Goal: Information Seeking & Learning: Learn about a topic

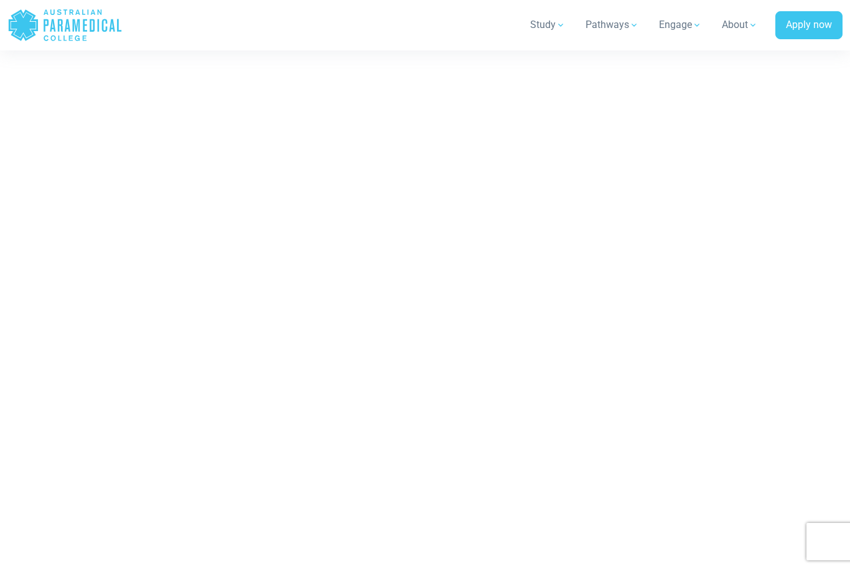
scroll to position [6087, 0]
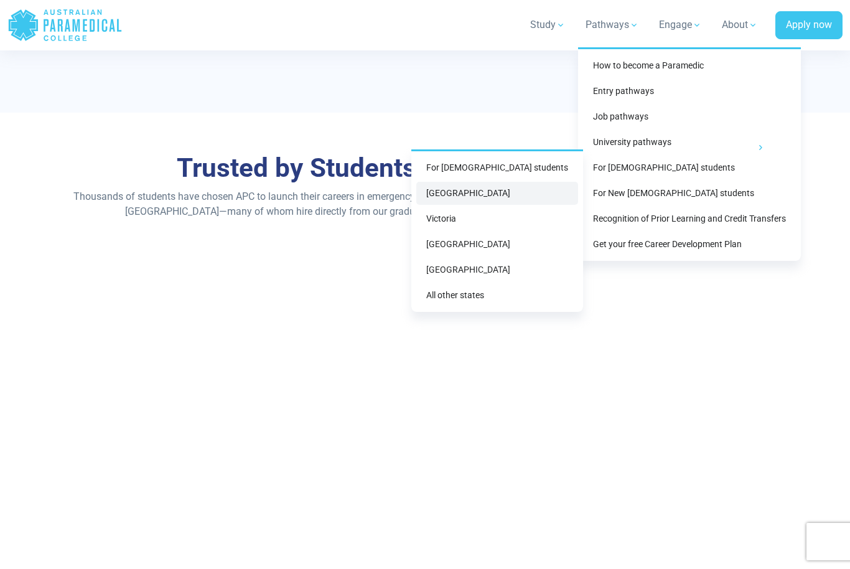
click at [531, 191] on link "[GEOGRAPHIC_DATA]" at bounding box center [497, 193] width 162 height 23
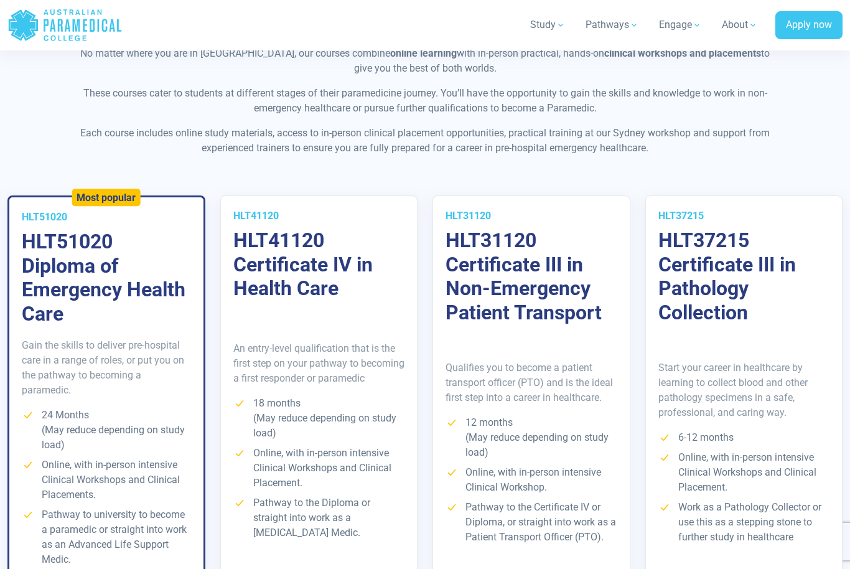
scroll to position [2047, 0]
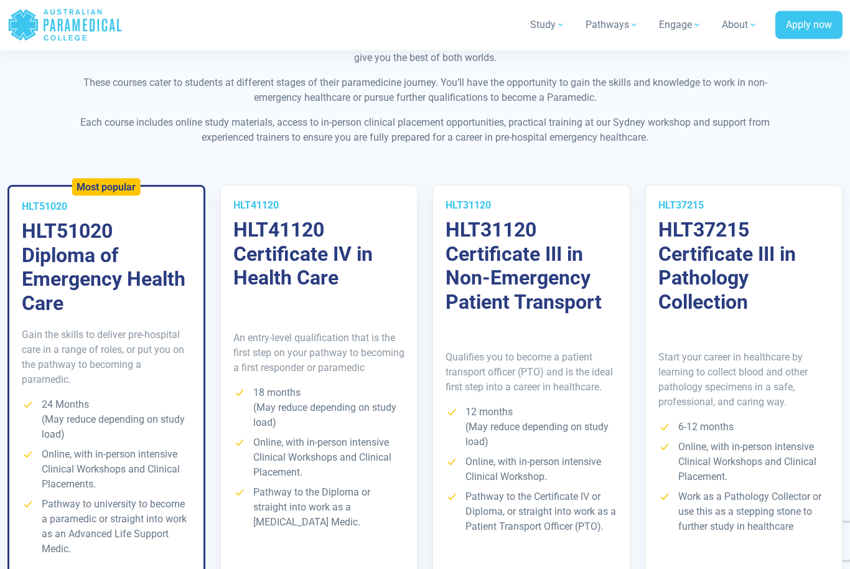
click at [591, 373] on div "Qualifies you to become a patient transport officer (PTO) and is the ideal firs…" at bounding box center [531, 447] width 197 height 266
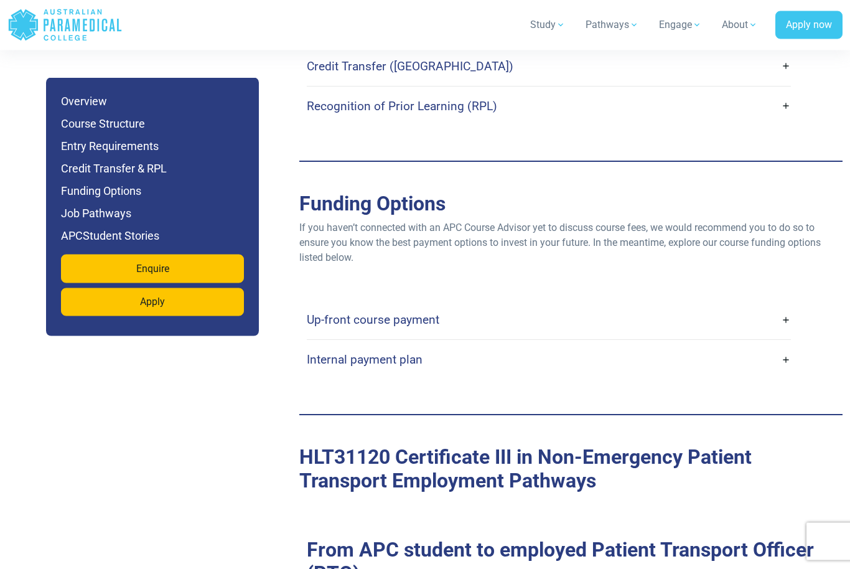
scroll to position [3382, 0]
click at [791, 357] on link "Internal payment plan" at bounding box center [549, 359] width 485 height 29
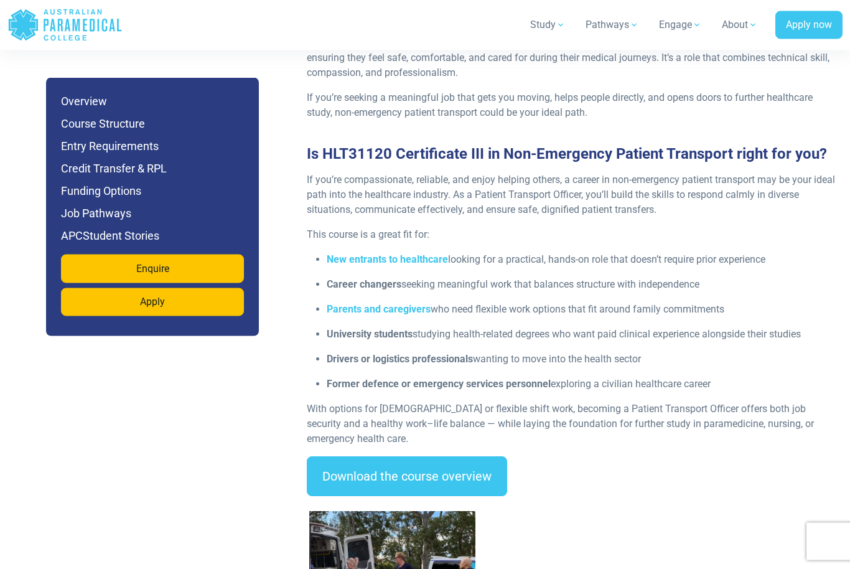
scroll to position [1513, 0]
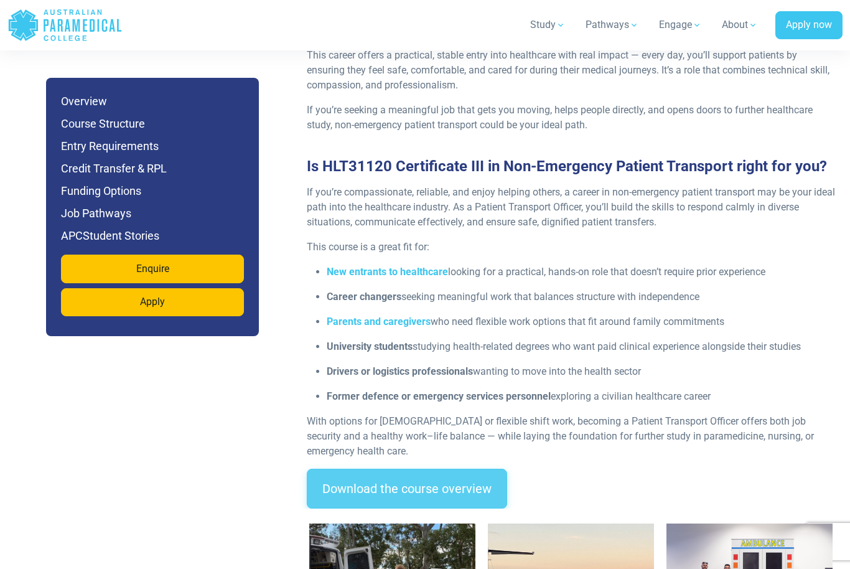
click at [474, 493] on link "Download the course overview" at bounding box center [407, 488] width 200 height 40
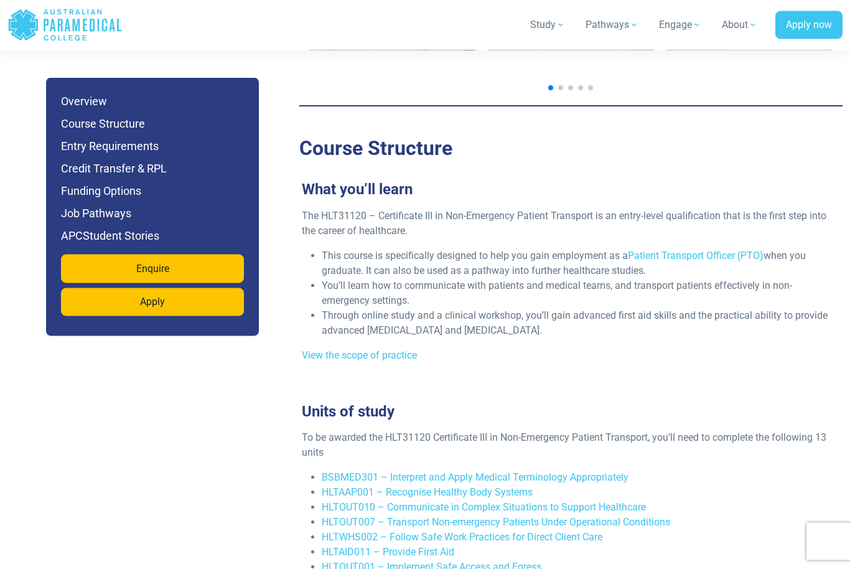
scroll to position [2113, 0]
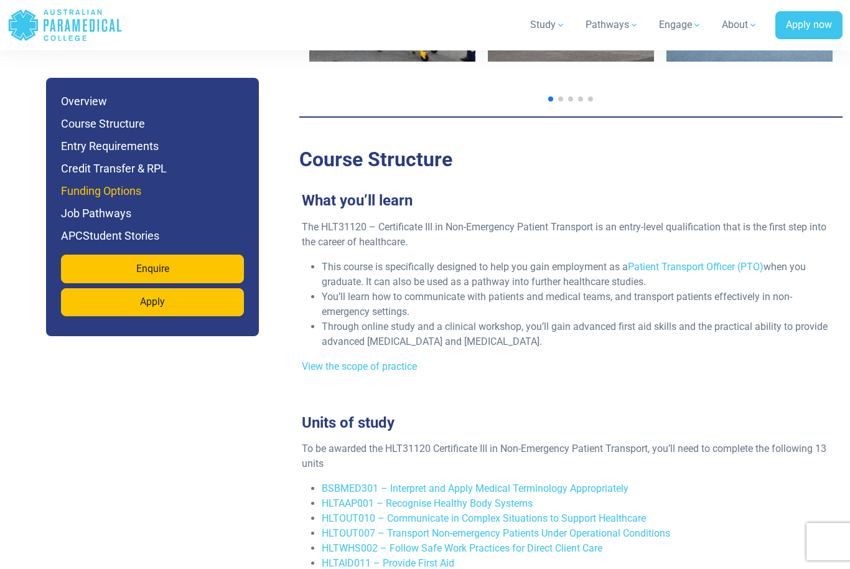
click at [136, 188] on h6 "Funding Options" at bounding box center [152, 190] width 183 height 17
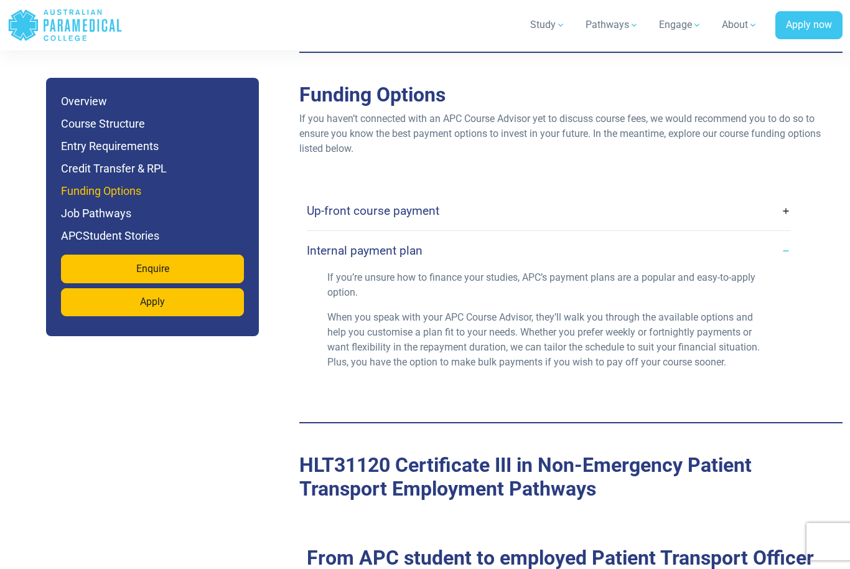
scroll to position [3504, 0]
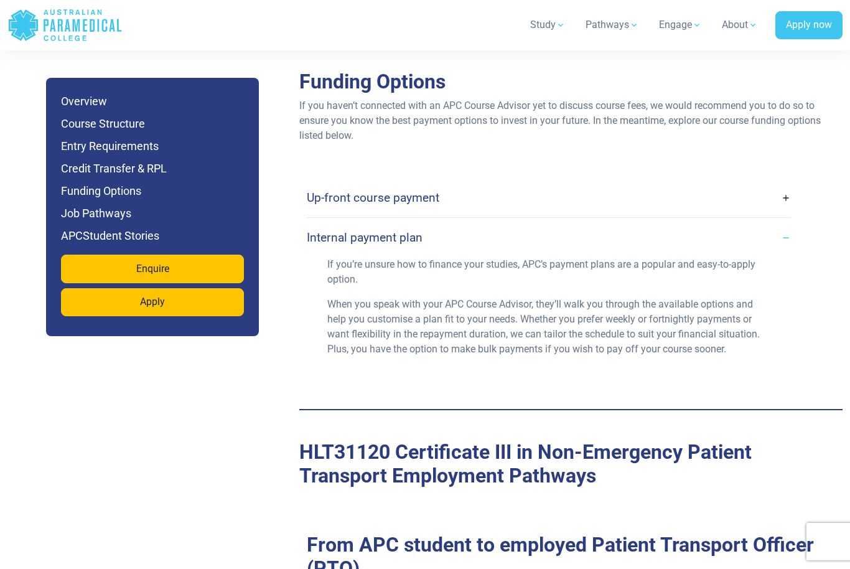
click at [798, 188] on div "Up-front course payment Many students choose to pay for their course upfront as…" at bounding box center [571, 276] width 528 height 196
click at [789, 193] on link "Up-front course payment" at bounding box center [549, 197] width 485 height 29
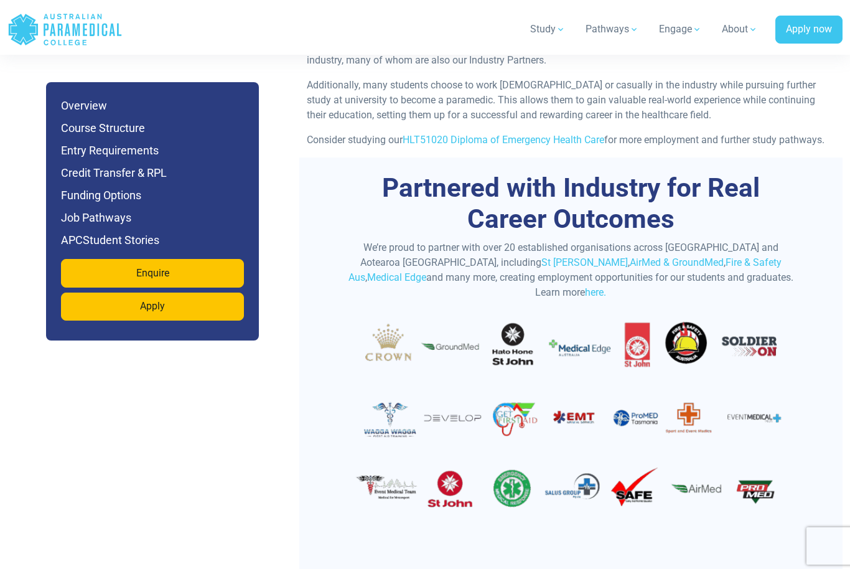
scroll to position [4866, 0]
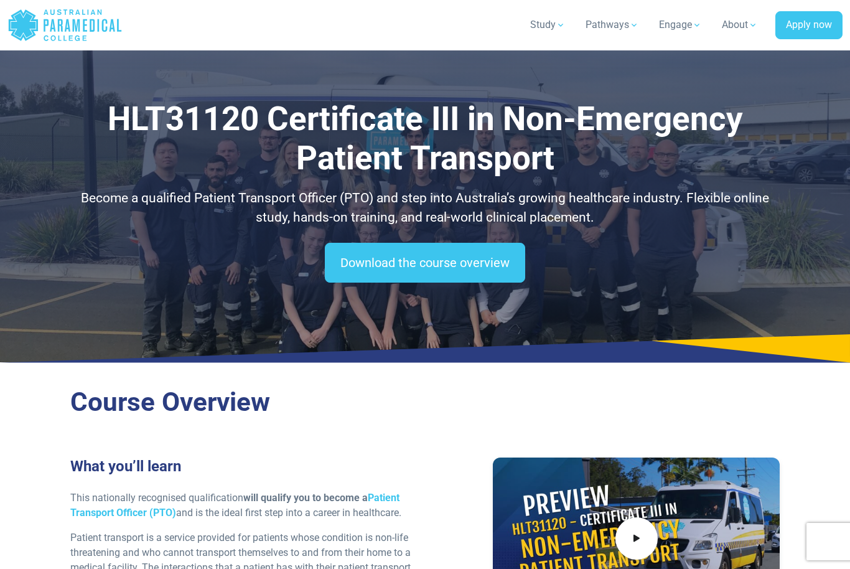
scroll to position [4928, 0]
